Goal: Task Accomplishment & Management: Use online tool/utility

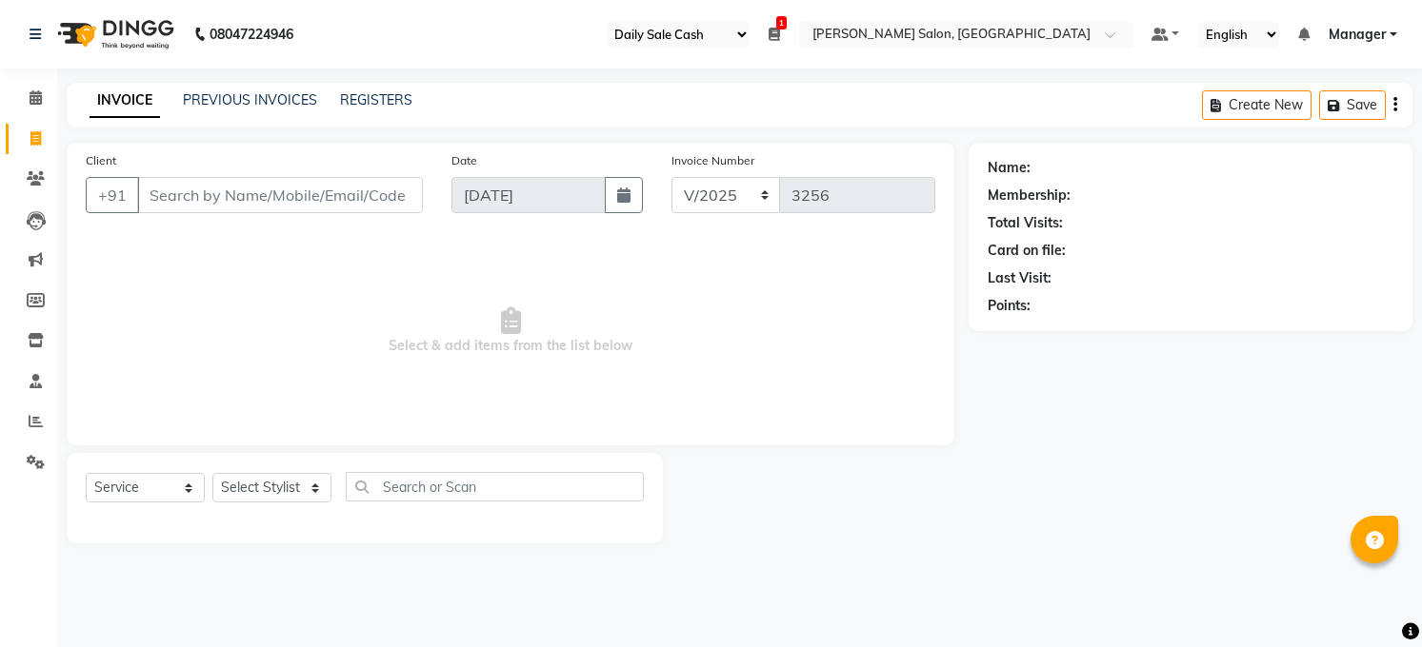
select select "35"
select select "5748"
select select "service"
click at [44, 428] on span at bounding box center [35, 422] width 33 height 22
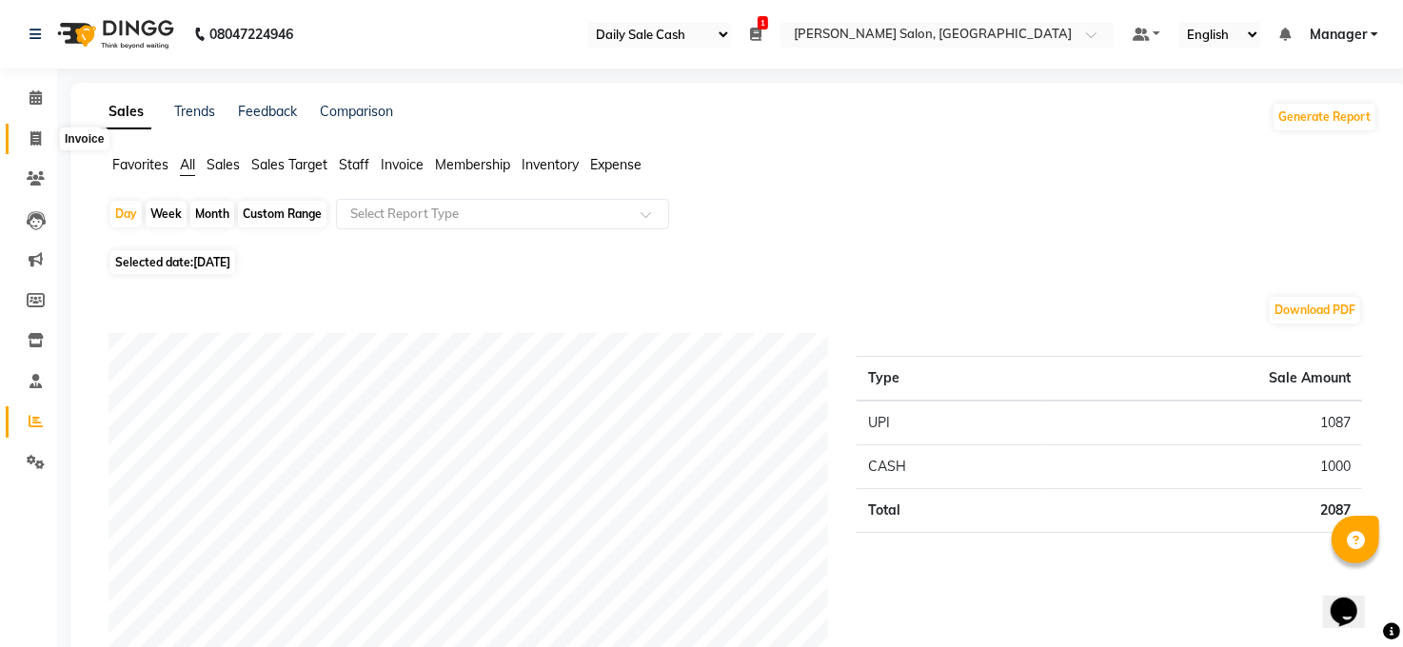
click at [30, 134] on icon at bounding box center [35, 138] width 10 height 14
select select "service"
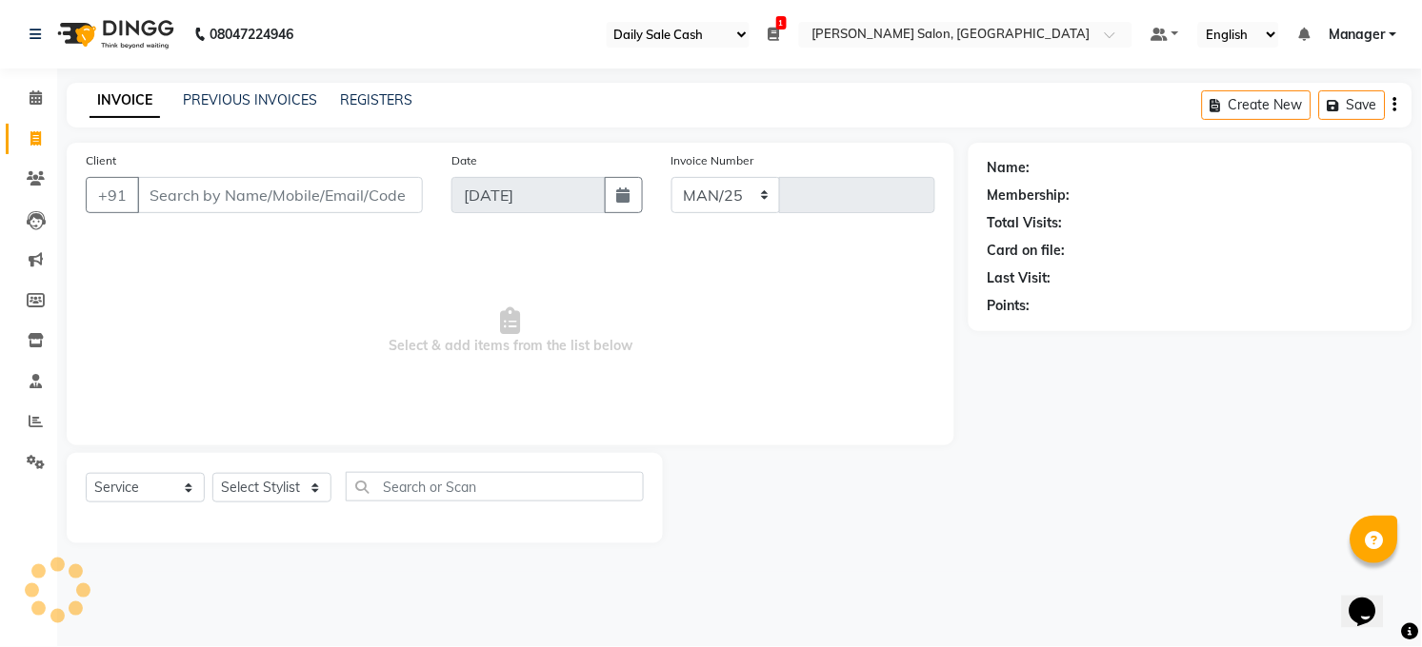
select select "5748"
type input "3256"
click at [36, 90] on icon at bounding box center [36, 97] width 12 height 14
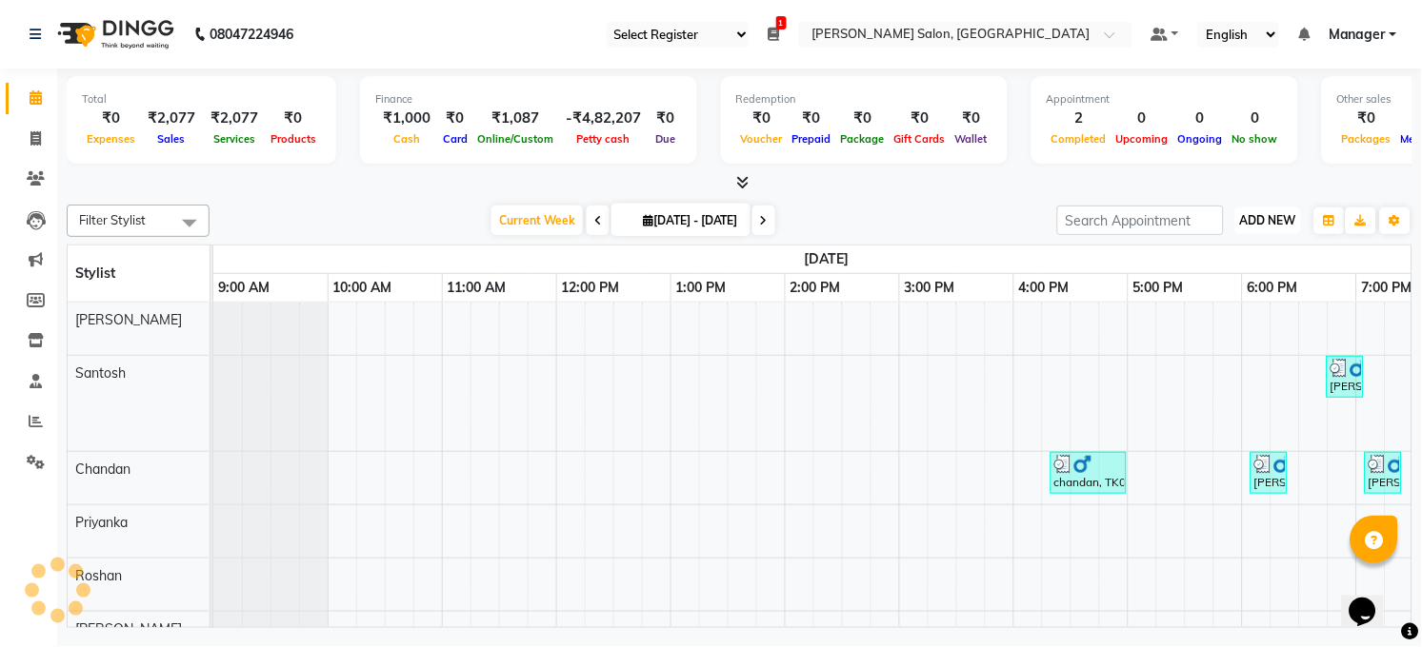
click at [1274, 210] on button "ADD NEW Toggle Dropdown" at bounding box center [1268, 221] width 66 height 27
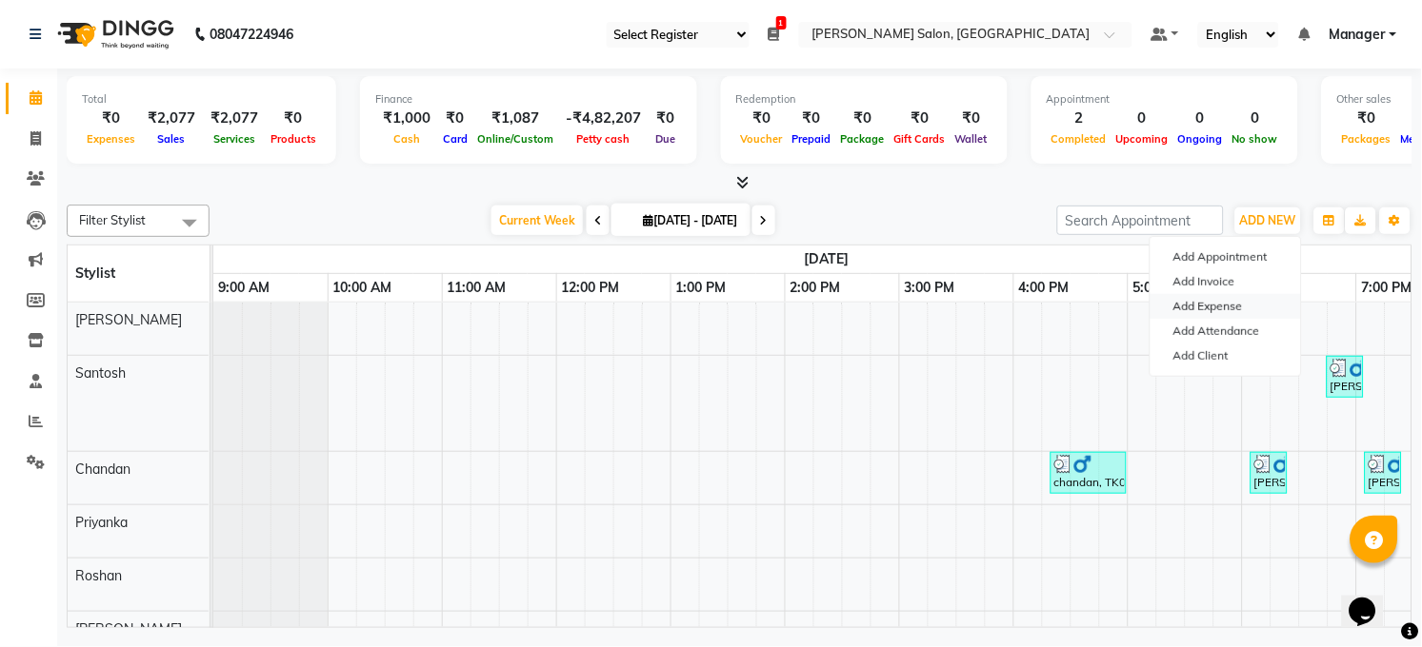
click at [1206, 299] on link "Add Expense" at bounding box center [1225, 306] width 150 height 25
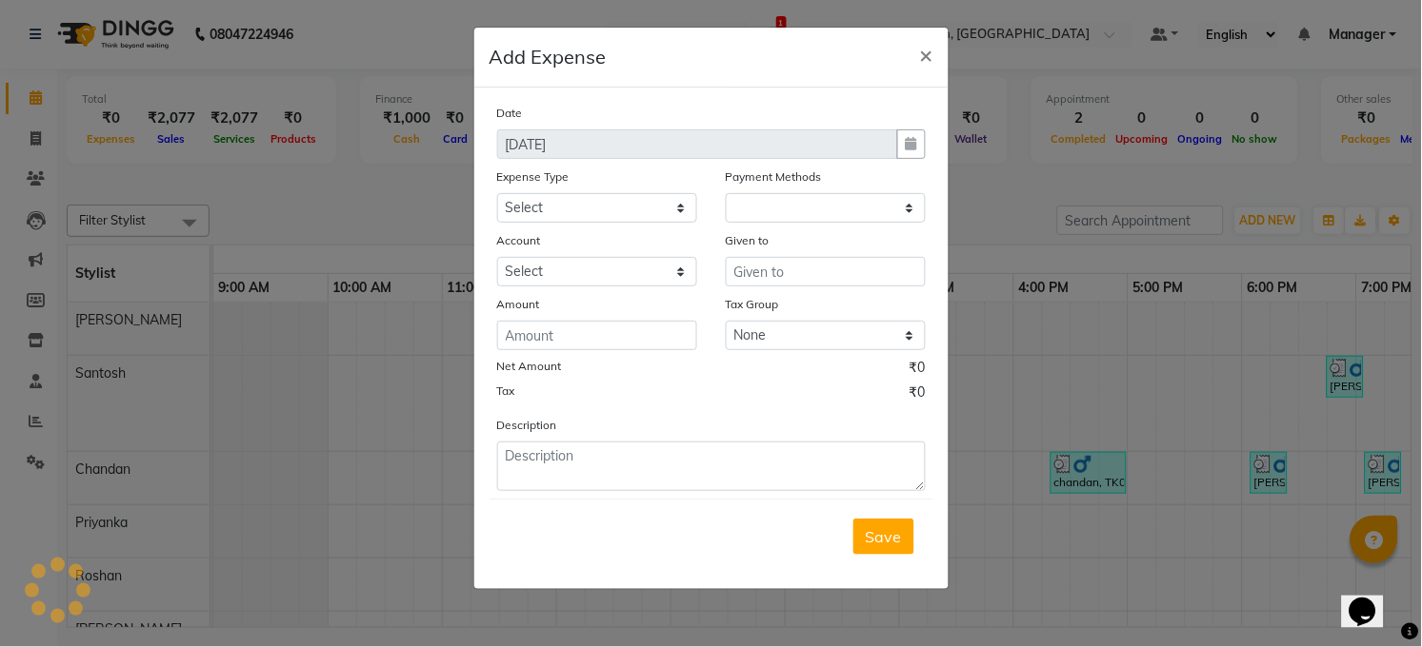
select select "1"
select select "4703"
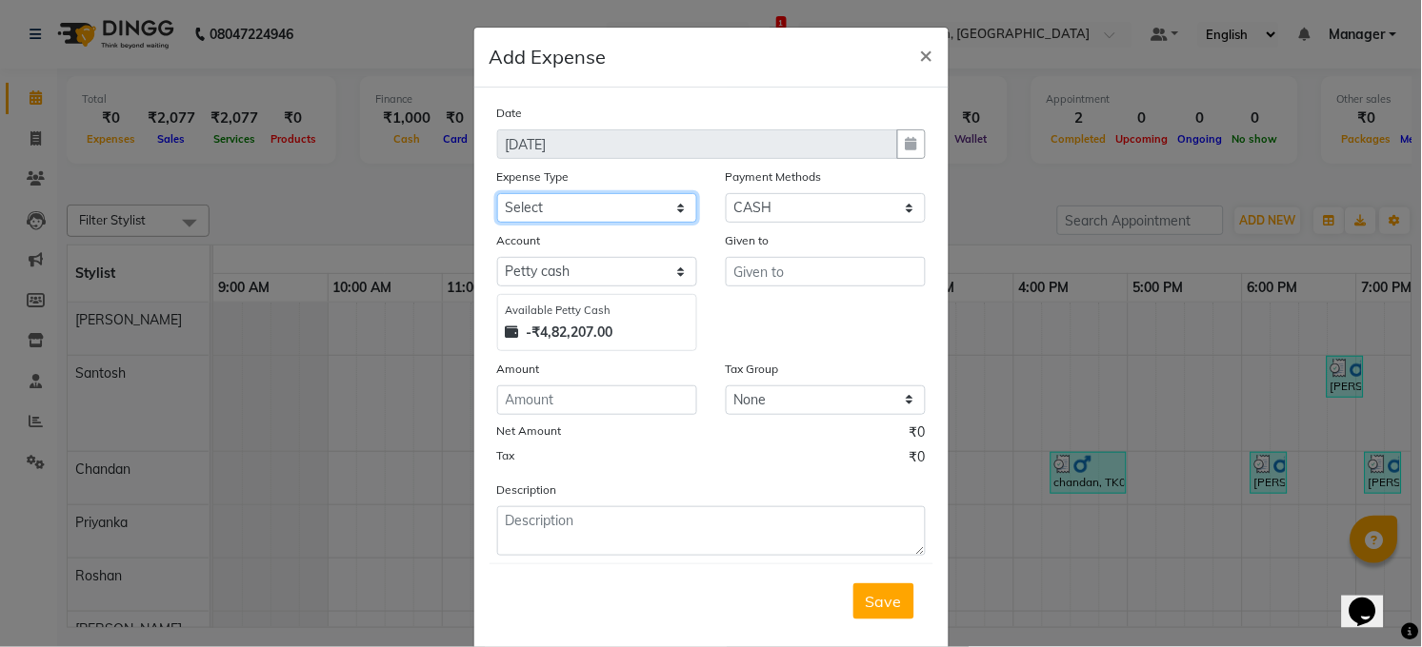
click at [660, 204] on select "Select Advance Salary BILLS client change paytm Client Snacks Coffee CONVEYANCE…" at bounding box center [597, 208] width 200 height 30
select select "15145"
click at [497, 193] on select "Select Advance Salary BILLS client change paytm Client Snacks Coffee CONVEYANCE…" at bounding box center [597, 208] width 200 height 30
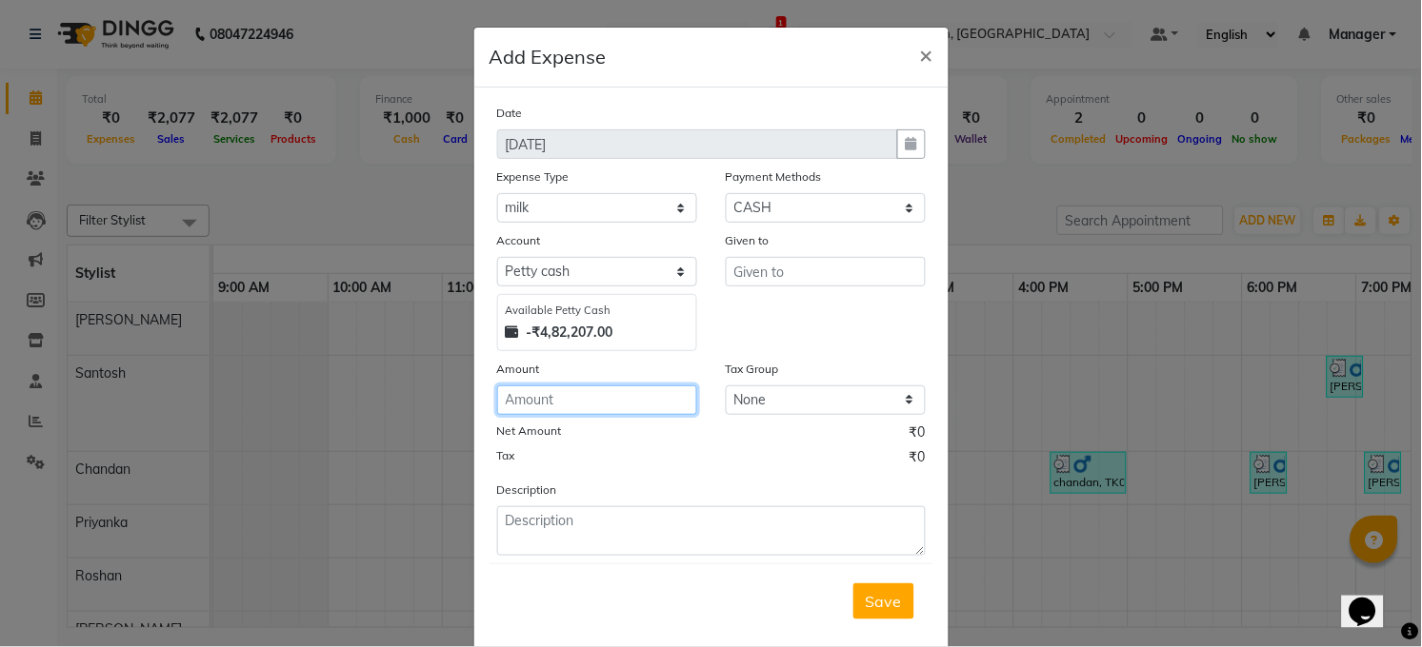
click at [588, 407] on input "number" at bounding box center [597, 401] width 200 height 30
type input "195"
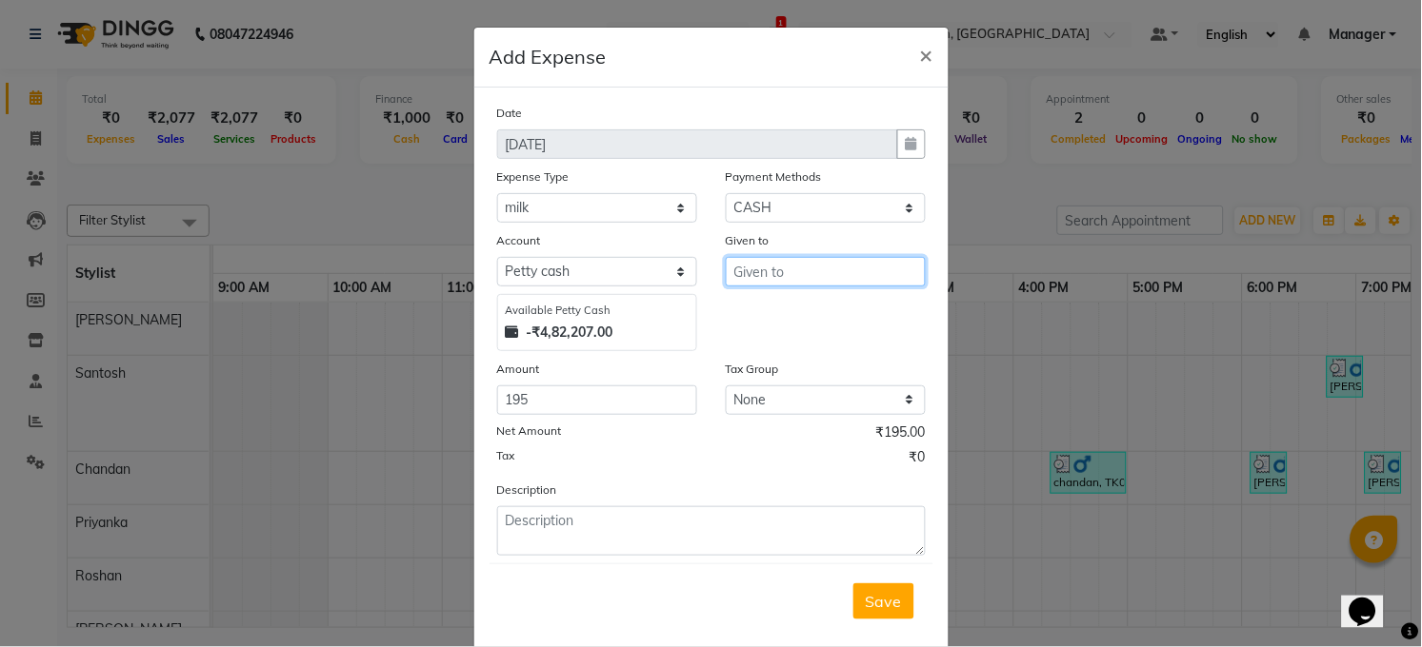
click at [857, 283] on input "text" at bounding box center [826, 272] width 200 height 30
type input "PRINCE"
click at [866, 592] on span "Save" at bounding box center [884, 601] width 36 height 19
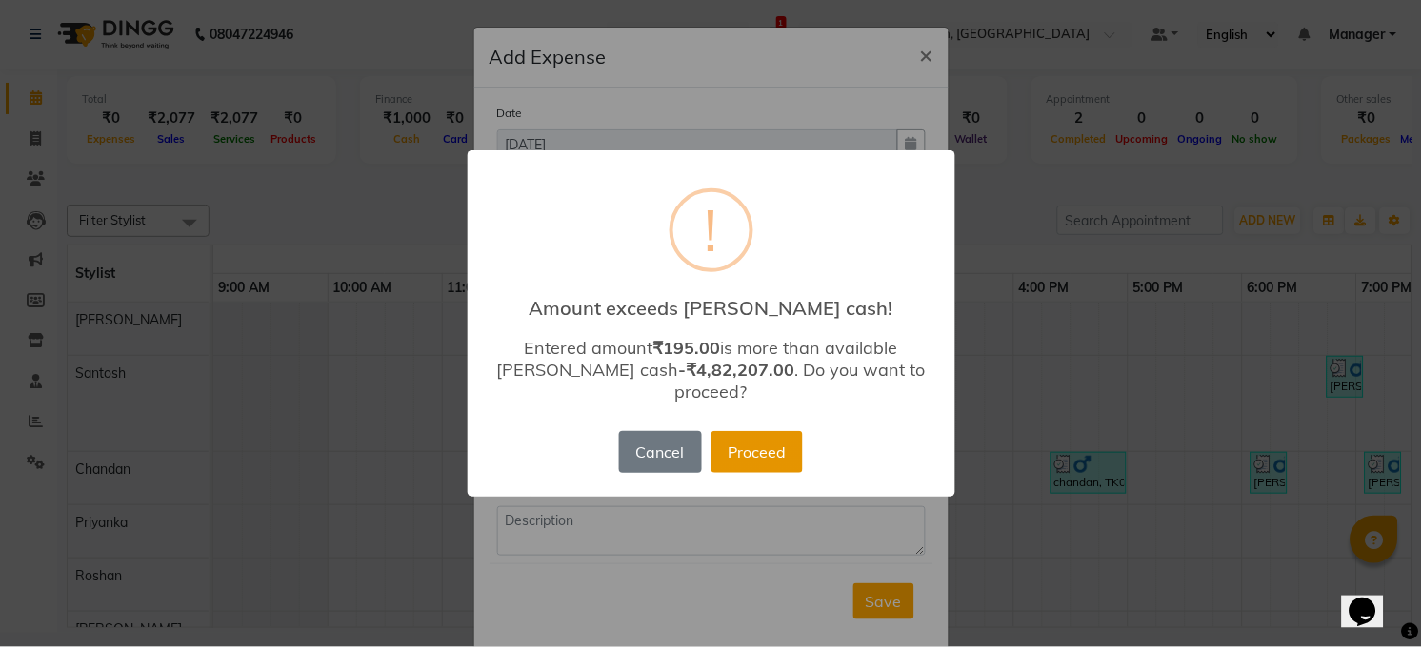
click at [766, 439] on button "Proceed" at bounding box center [756, 452] width 91 height 42
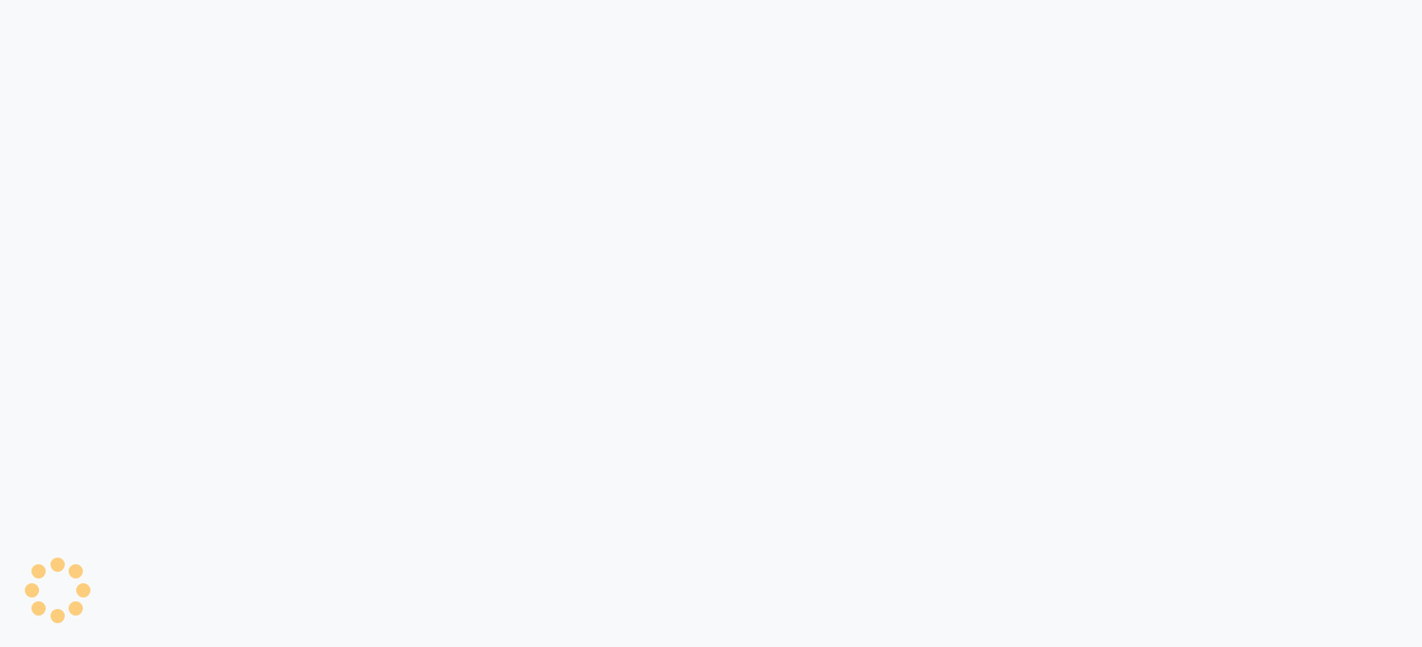
select select "35"
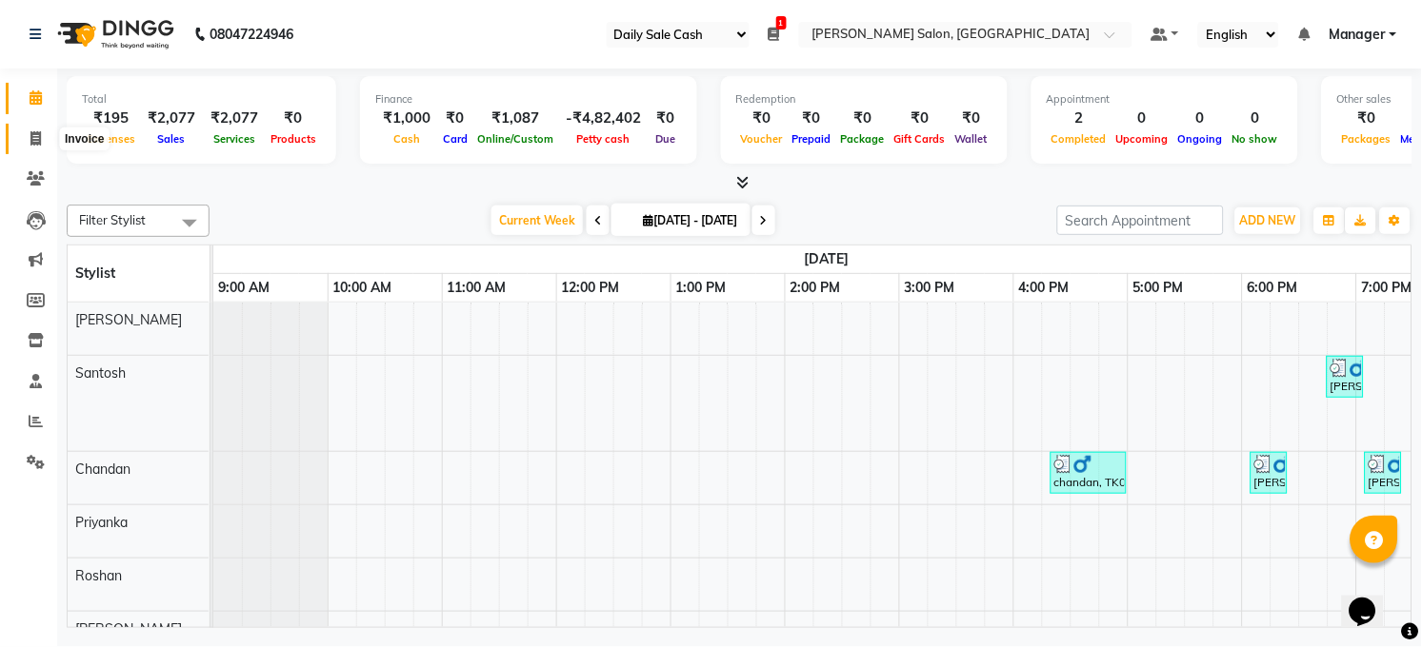
click at [34, 131] on icon at bounding box center [35, 138] width 10 height 14
select select "service"
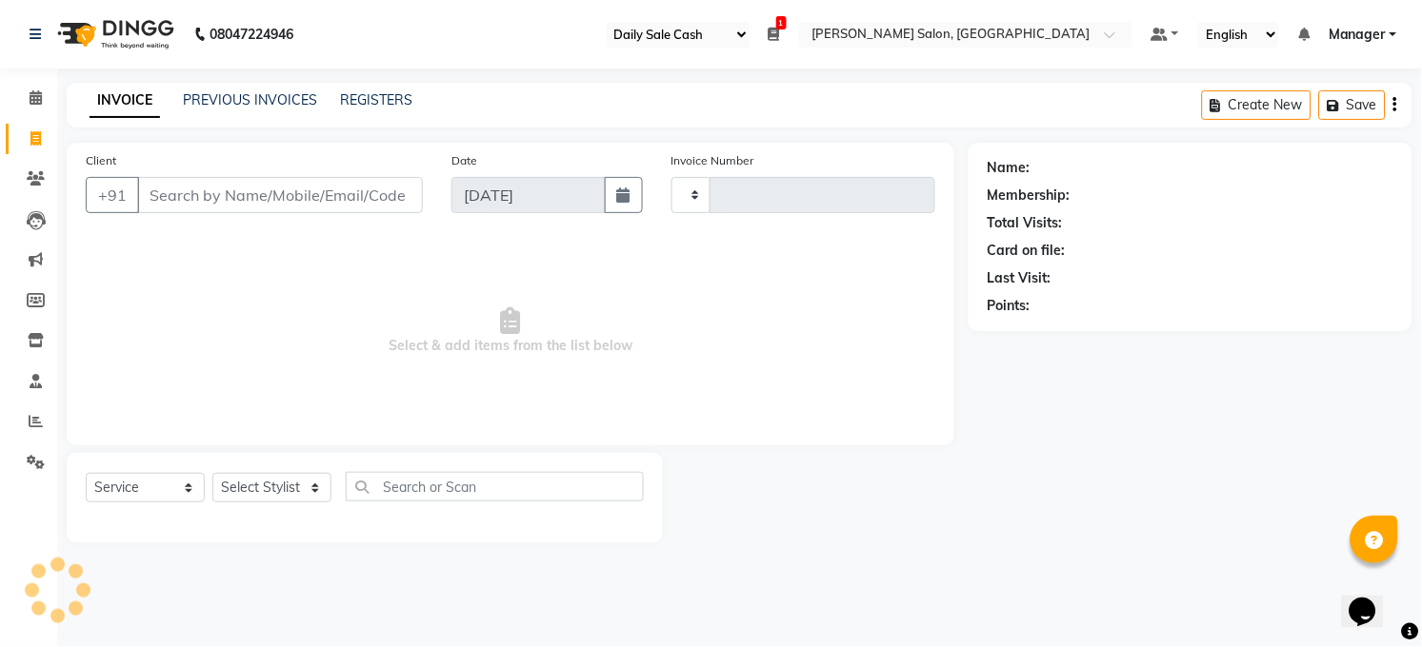
type input "3256"
select select "5748"
